Goal: Task Accomplishment & Management: Use online tool/utility

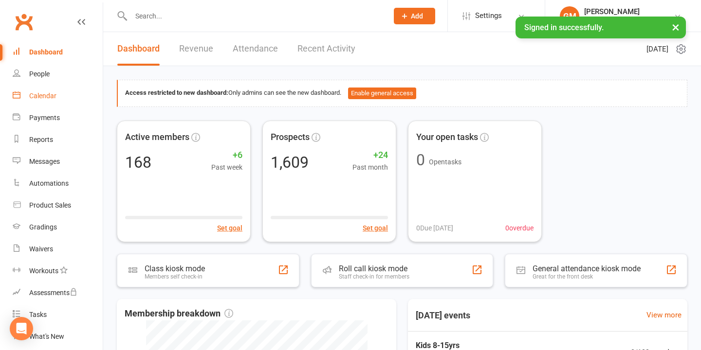
click at [47, 94] on div "Calendar" at bounding box center [42, 96] width 27 height 8
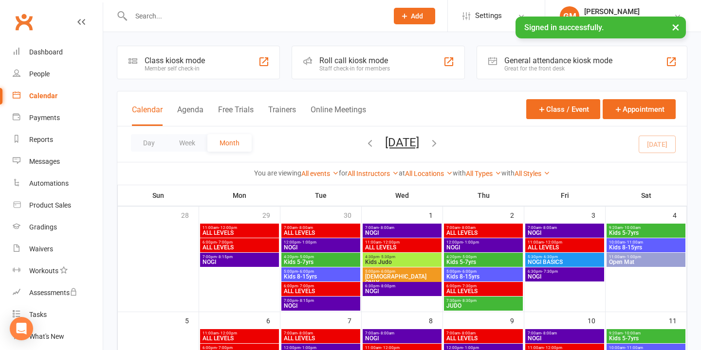
click at [218, 61] on div "Class kiosk mode Member self check-in" at bounding box center [198, 63] width 163 height 34
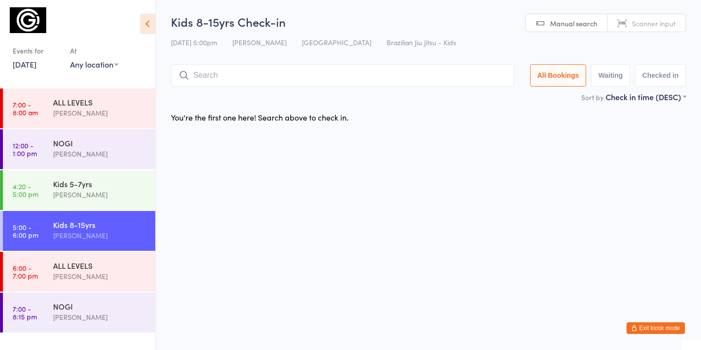
click at [127, 212] on div "Kids 8-15yrs Gabriella Motta" at bounding box center [104, 230] width 102 height 38
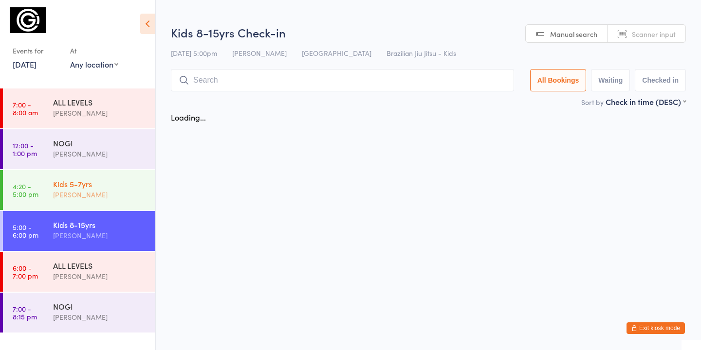
click at [116, 194] on div "[PERSON_NAME]" at bounding box center [100, 194] width 94 height 11
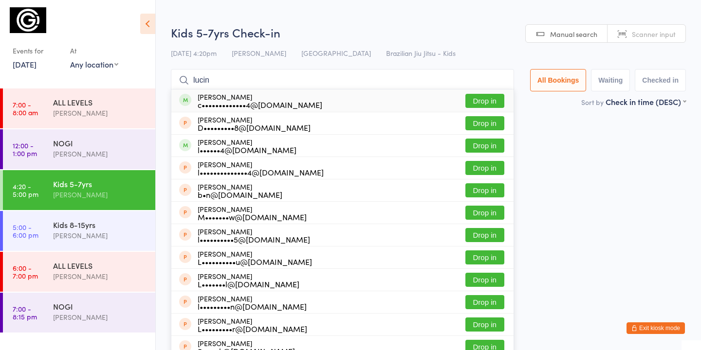
type input "lucin"
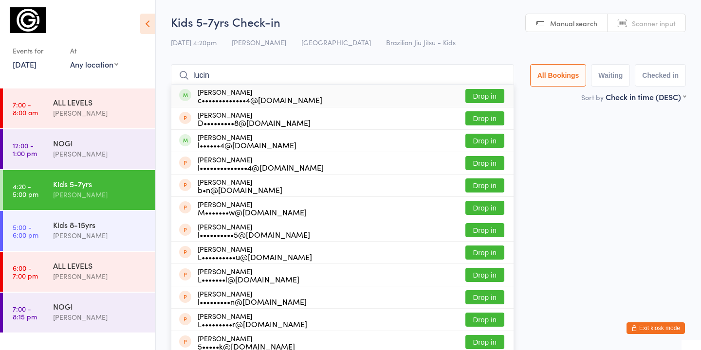
click at [477, 97] on button "Drop in" at bounding box center [484, 96] width 39 height 14
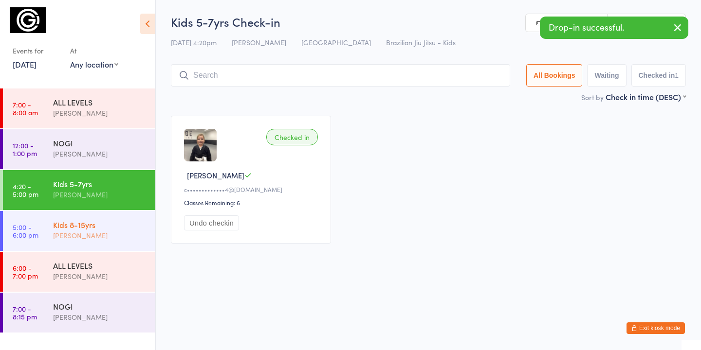
click at [95, 218] on div "Kids 8-15yrs Gabriella Motta" at bounding box center [104, 230] width 102 height 38
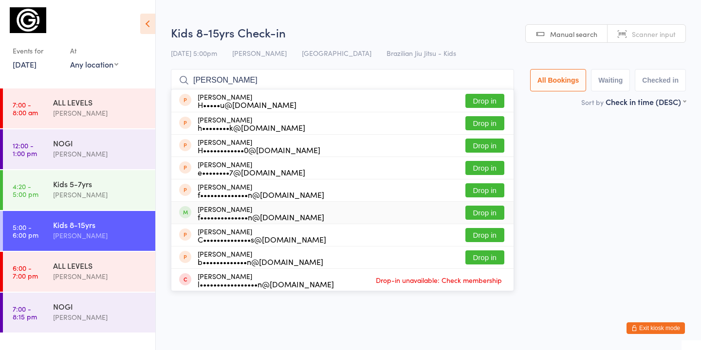
type input "henri"
click at [478, 211] on button "Drop in" at bounding box center [484, 213] width 39 height 14
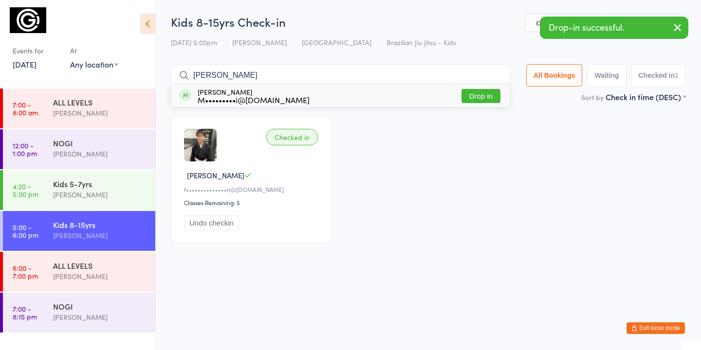
type input "etie"
click at [482, 93] on button "Drop in" at bounding box center [480, 96] width 39 height 14
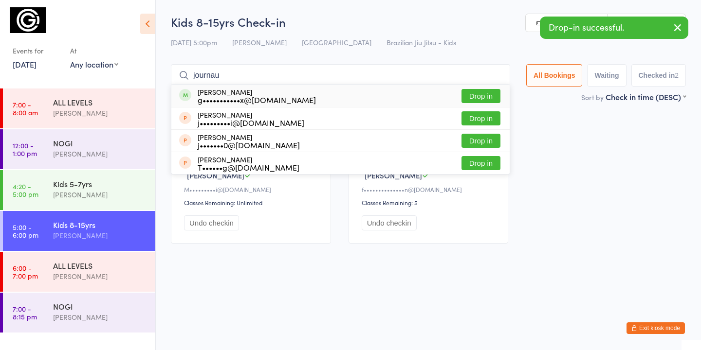
type input "journau"
click at [476, 98] on button "Drop in" at bounding box center [480, 96] width 39 height 14
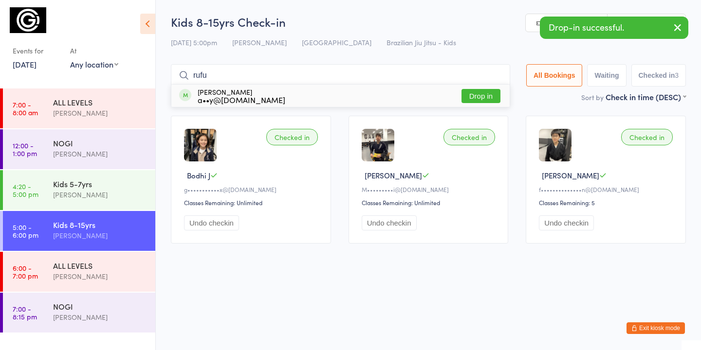
type input "rufu"
click at [488, 96] on button "Drop in" at bounding box center [480, 96] width 39 height 14
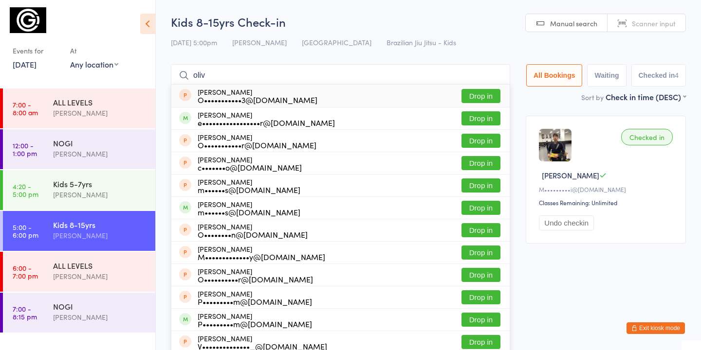
click at [525, 107] on main "Kids 8-15yrs Check-in 14 Oct 5:00pm Gabriella Motta Bondi Junction Brazilian Ji…" at bounding box center [428, 206] width 515 height 384
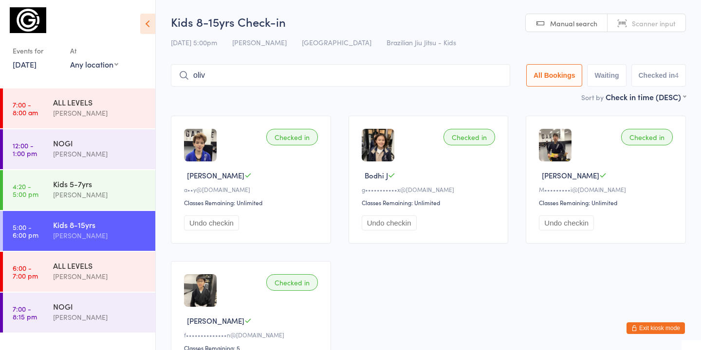
click at [225, 80] on input "oliv" at bounding box center [340, 75] width 339 height 22
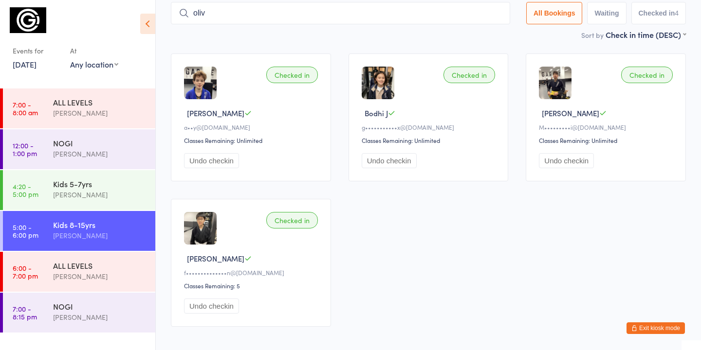
scroll to position [65, 0]
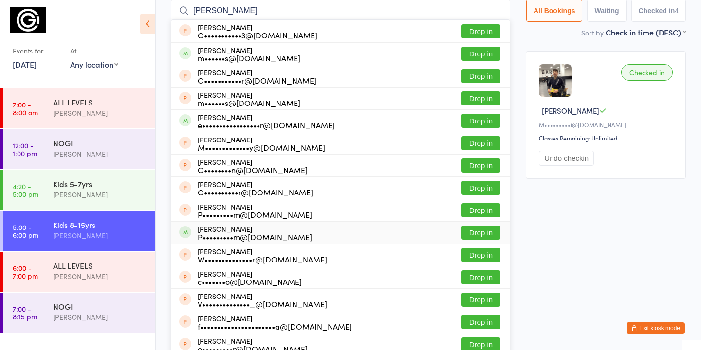
type input "oliver"
click at [490, 234] on button "Drop in" at bounding box center [480, 233] width 39 height 14
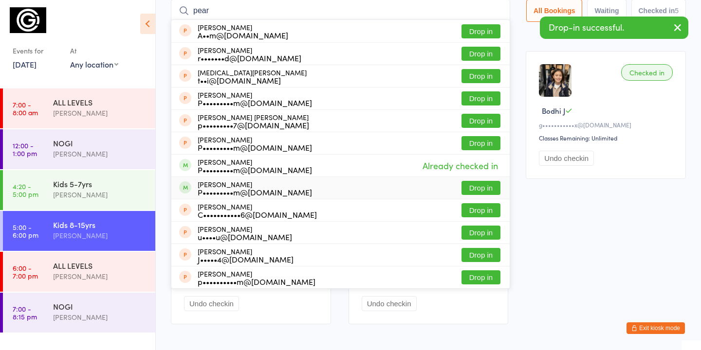
type input "pear"
click at [489, 190] on button "Drop in" at bounding box center [480, 188] width 39 height 14
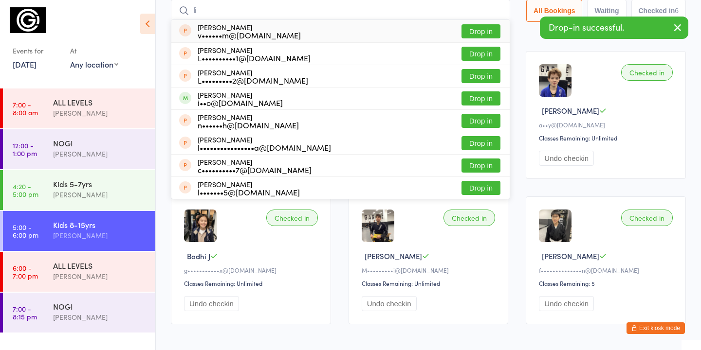
type input "l"
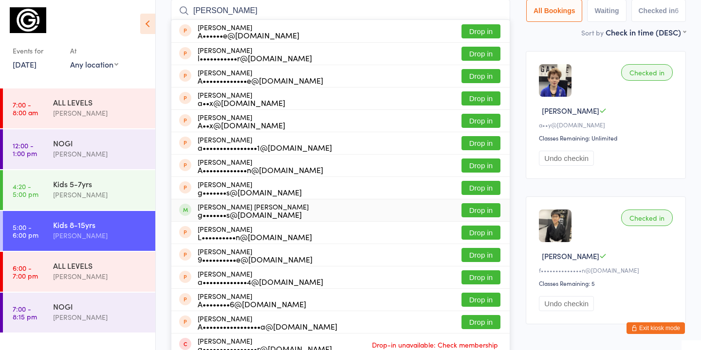
type input "alexander"
click at [482, 211] on button "Drop in" at bounding box center [480, 210] width 39 height 14
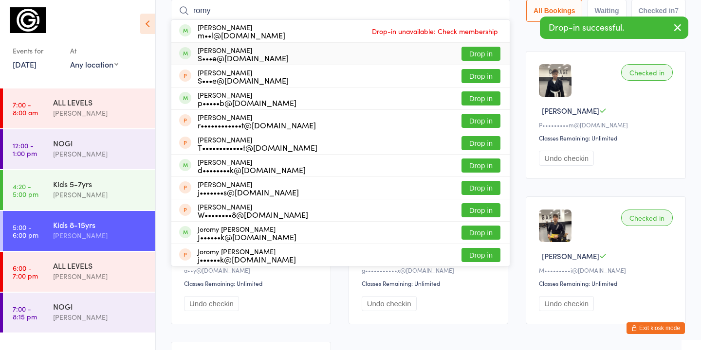
type input "romy"
click at [471, 53] on button "Drop in" at bounding box center [480, 54] width 39 height 14
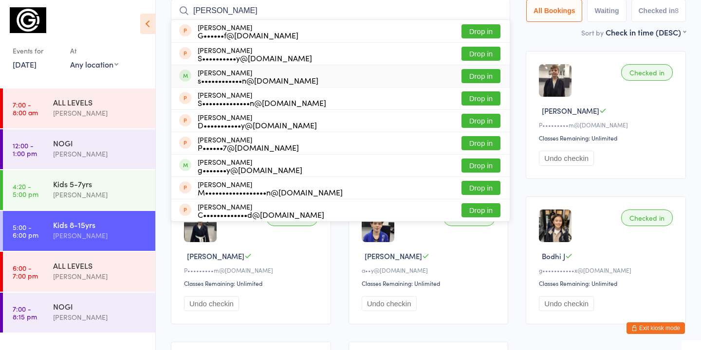
type input "fred"
click at [475, 75] on button "Drop in" at bounding box center [480, 76] width 39 height 14
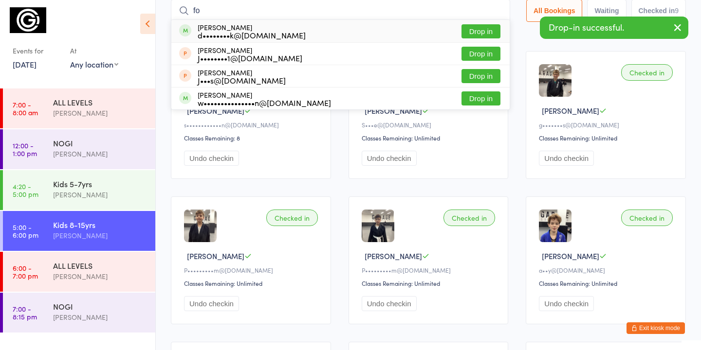
type input "fo"
click at [474, 33] on button "Drop in" at bounding box center [480, 31] width 39 height 14
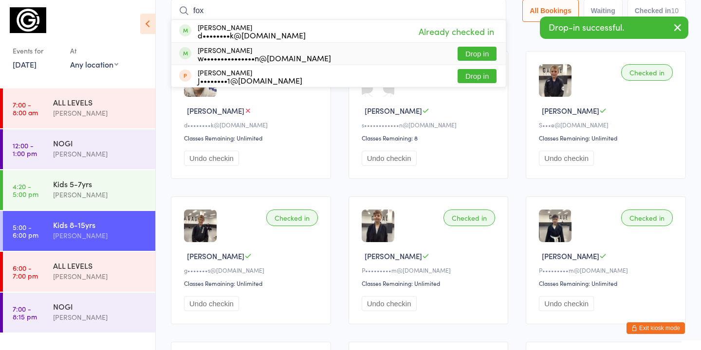
type input "fox"
click at [482, 53] on button "Drop in" at bounding box center [476, 54] width 39 height 14
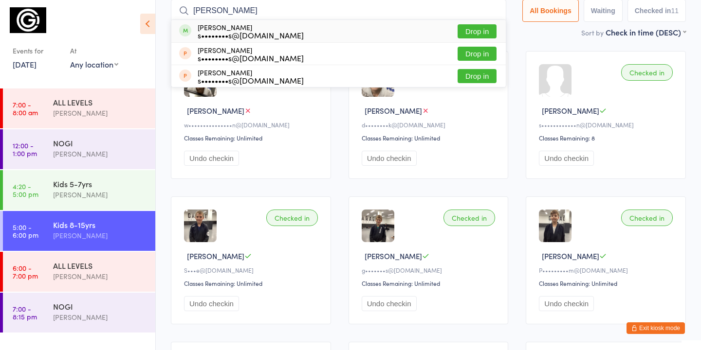
type input "oleg"
click at [473, 29] on button "Drop in" at bounding box center [476, 31] width 39 height 14
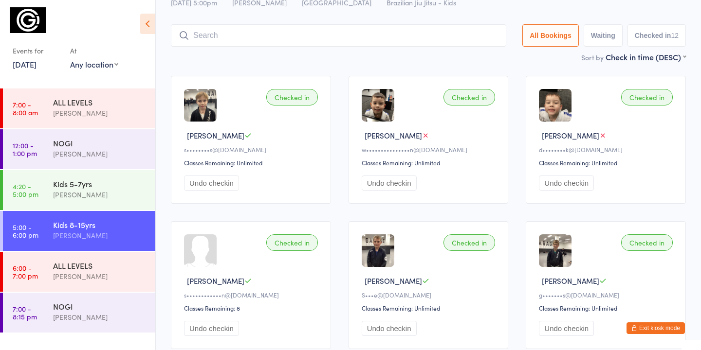
scroll to position [0, 0]
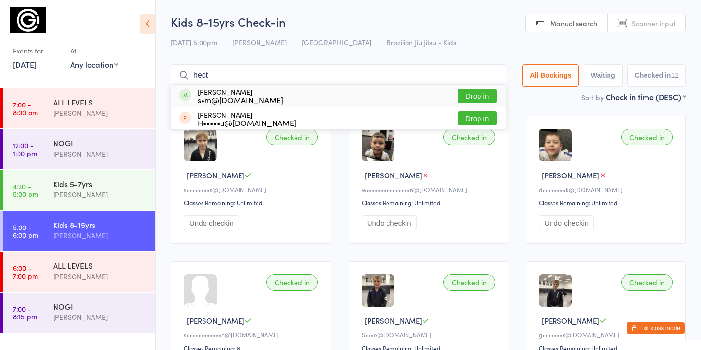
type input "hect"
click at [474, 93] on button "Drop in" at bounding box center [476, 96] width 39 height 14
